Goal: Task Accomplishment & Management: Manage account settings

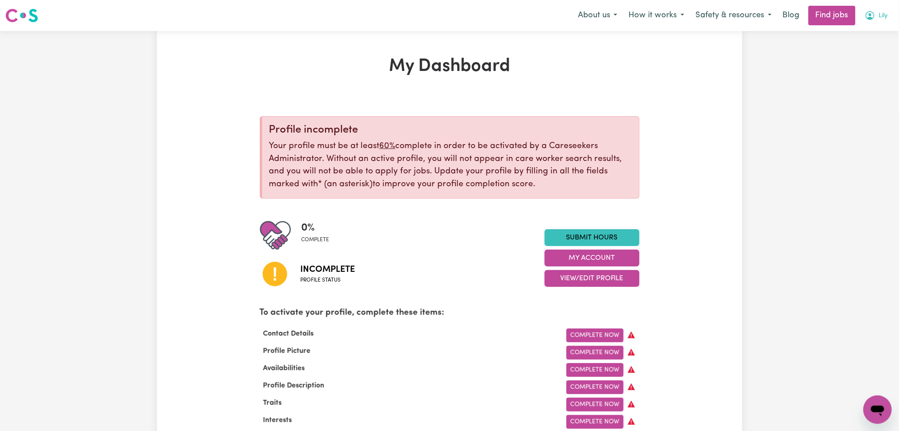
click at [883, 20] on span "Lily" at bounding box center [883, 16] width 9 height 10
click at [847, 74] on link "Logout" at bounding box center [859, 67] width 70 height 17
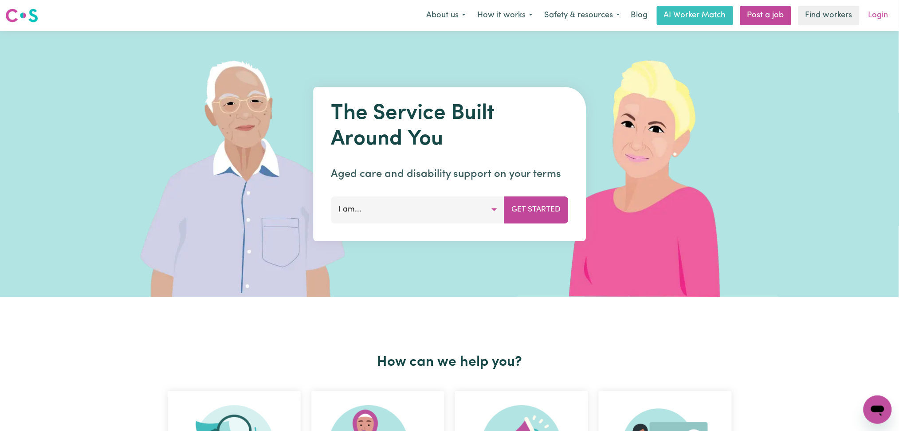
click at [880, 15] on link "Login" at bounding box center [878, 16] width 31 height 20
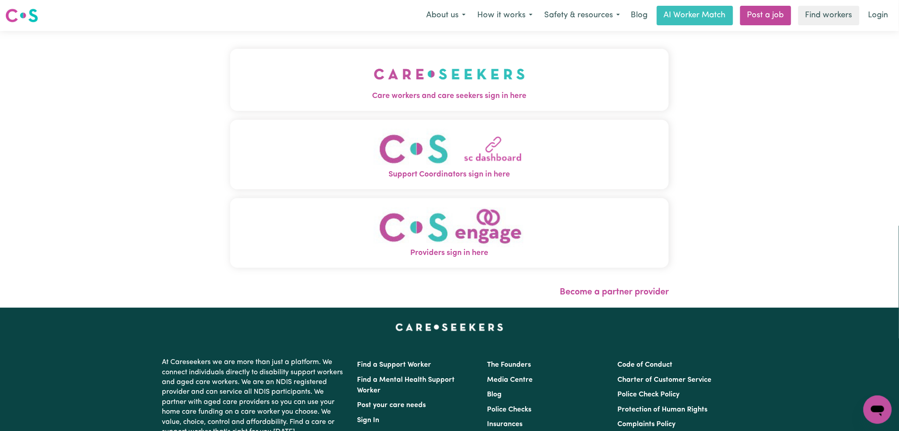
click at [340, 83] on button "Care workers and care seekers sign in here" at bounding box center [449, 80] width 439 height 62
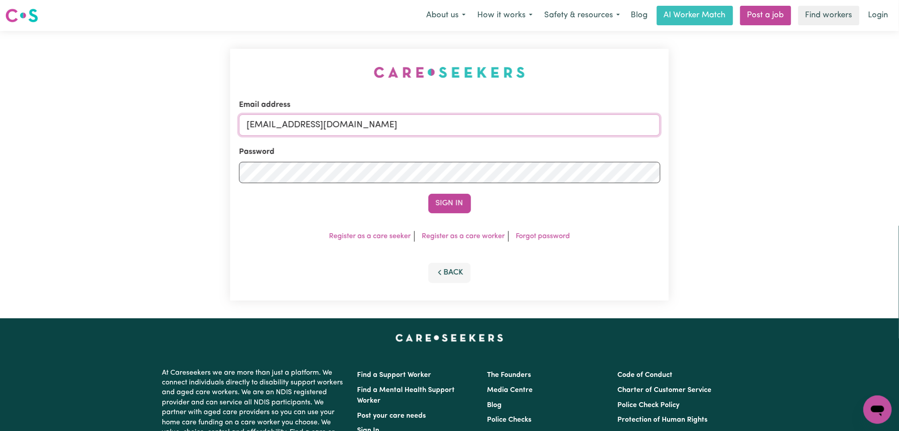
click at [353, 131] on input "[EMAIL_ADDRESS][DOMAIN_NAME]" at bounding box center [450, 124] width 422 height 21
drag, startPoint x: 292, startPoint y: 119, endPoint x: 514, endPoint y: 130, distance: 223.0
click at [514, 130] on input "Superuser~[EMAIL_ADDRESS][DOMAIN_NAME]" at bounding box center [450, 124] width 422 height 21
type input "Superuser~[EMAIL_ADDRESS][DOMAIN_NAME]"
click at [462, 208] on button "Sign In" at bounding box center [450, 204] width 43 height 20
